Goal: Task Accomplishment & Management: Manage account settings

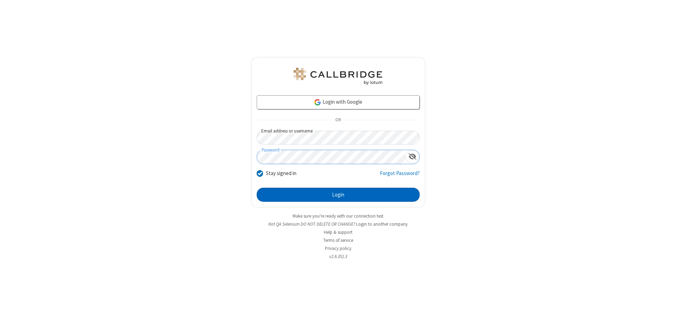
click at [338, 195] on button "Login" at bounding box center [338, 195] width 163 height 14
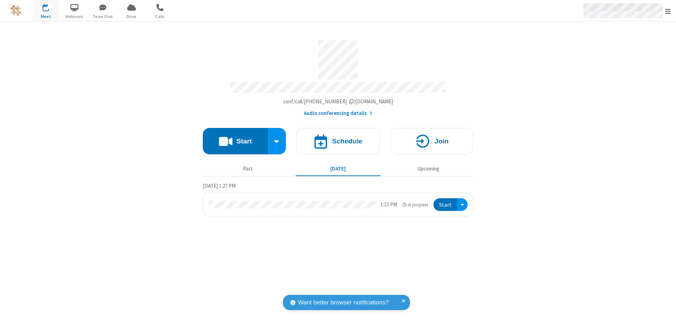
click at [668, 11] on span "Open menu" at bounding box center [668, 11] width 6 height 7
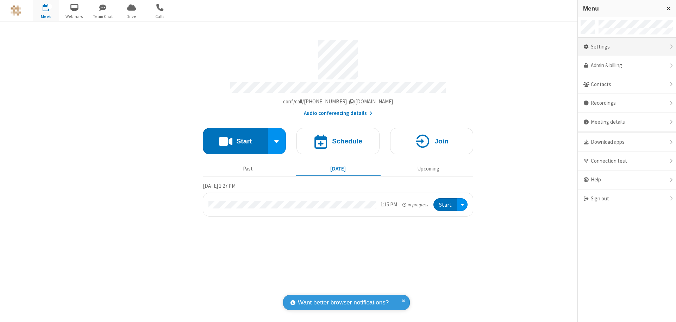
click at [627, 47] on div "Settings" at bounding box center [627, 47] width 98 height 19
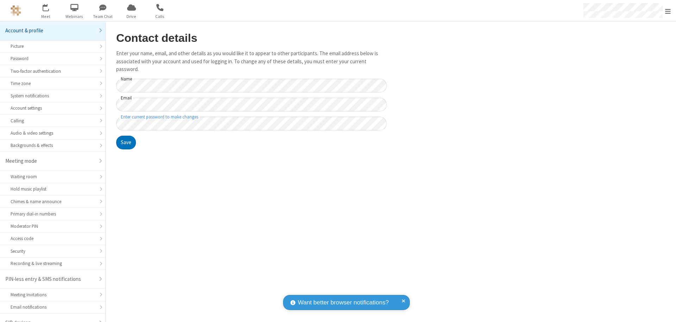
scroll to position [10, 0]
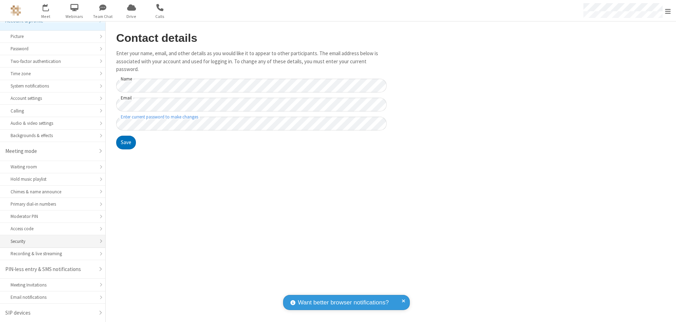
click at [50, 241] on div "Security" at bounding box center [53, 241] width 84 height 7
